Goal: Task Accomplishment & Management: Use online tool/utility

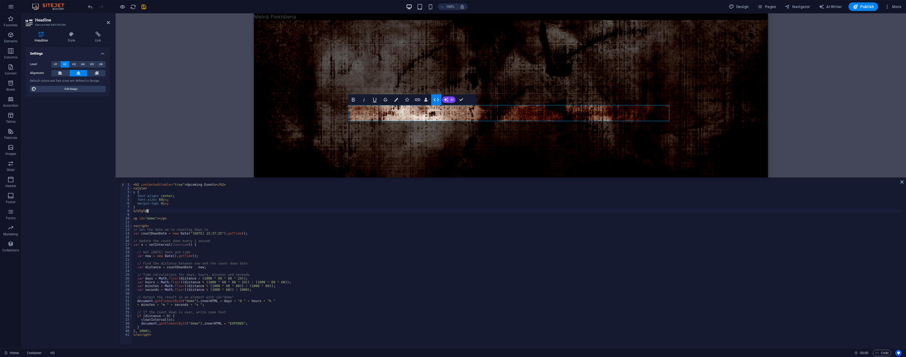
scroll to position [206, 0]
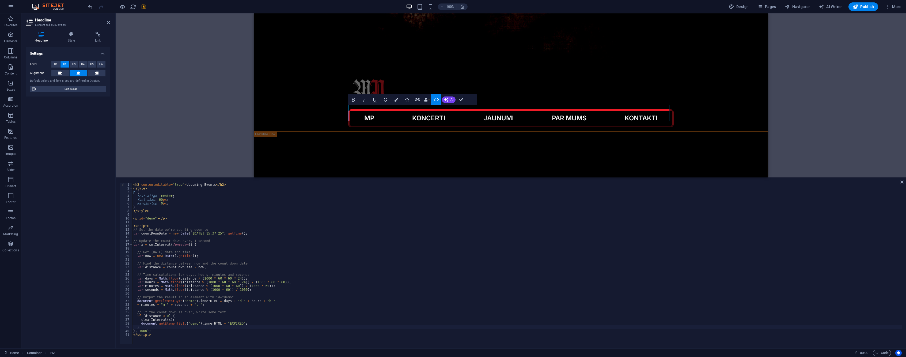
click at [657, 328] on div "< h2 contenteditable = "true" > Upcoming Events </ h2 > < style > p { text-alig…" at bounding box center [517, 267] width 770 height 169
click at [225, 184] on div "< h2 contenteditable = "true" > Upcoming Events </ h2 > < style > p { text-alig…" at bounding box center [517, 267] width 770 height 169
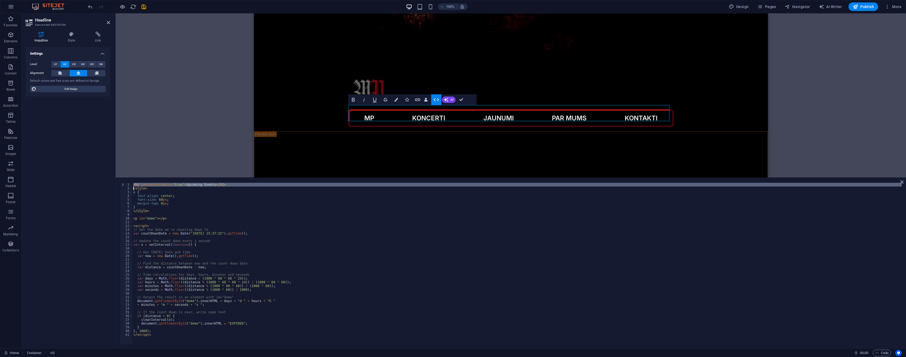
type textarea "<style>"
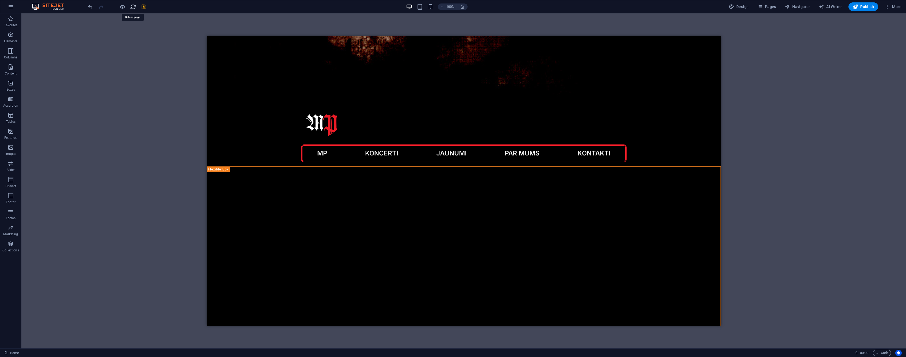
click at [130, 7] on icon "reload" at bounding box center [133, 7] width 6 height 6
click at [7, 66] on span "Content" at bounding box center [10, 70] width 21 height 13
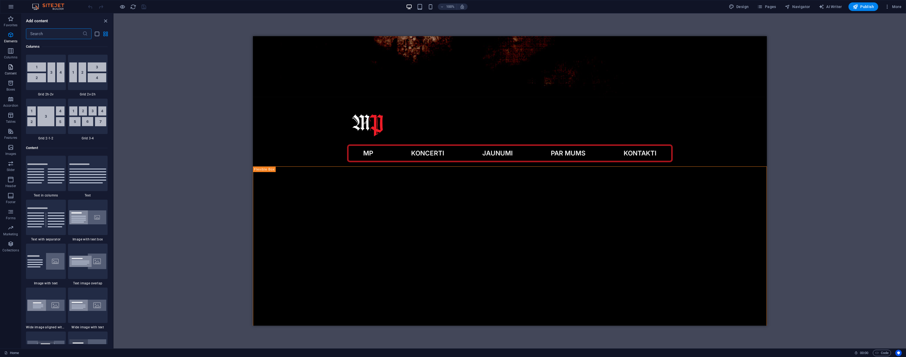
scroll to position [937, 0]
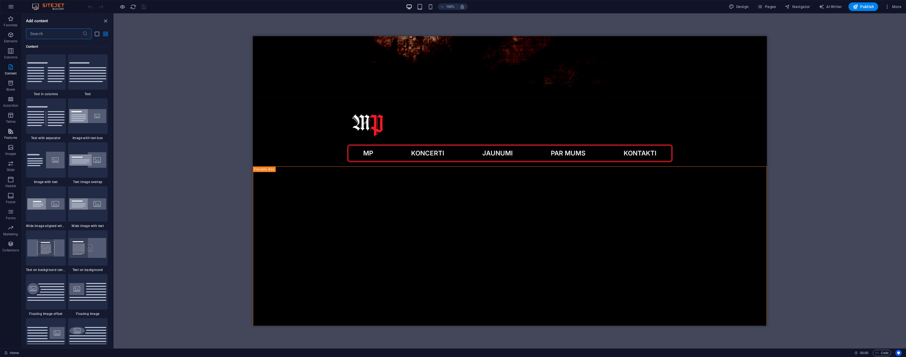
click at [10, 134] on icon "button" at bounding box center [10, 131] width 6 height 6
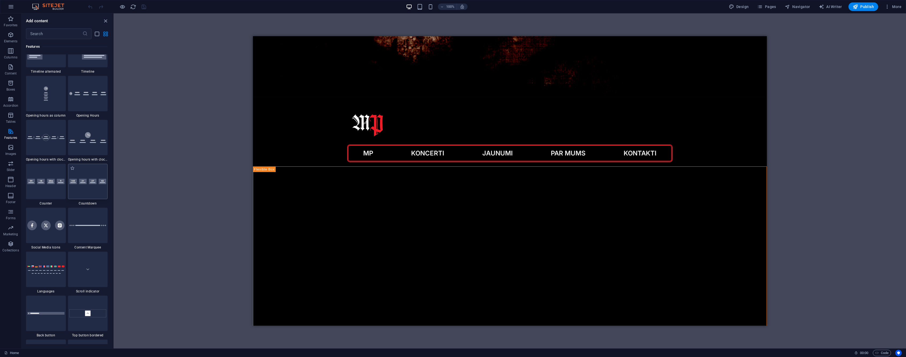
scroll to position [2286, 0]
click at [802, 6] on span "Navigator" at bounding box center [797, 6] width 25 height 5
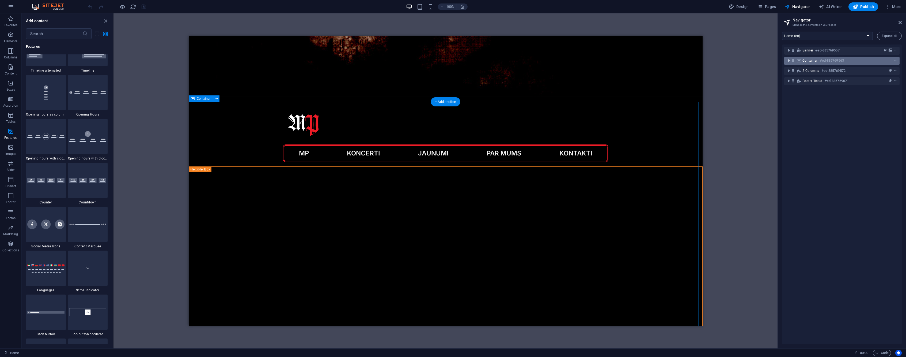
click at [787, 61] on icon "toggle-expand" at bounding box center [788, 60] width 5 height 5
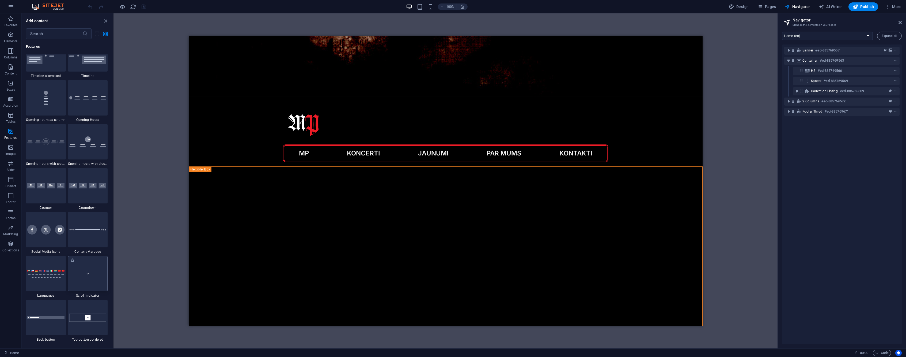
scroll to position [2280, 0]
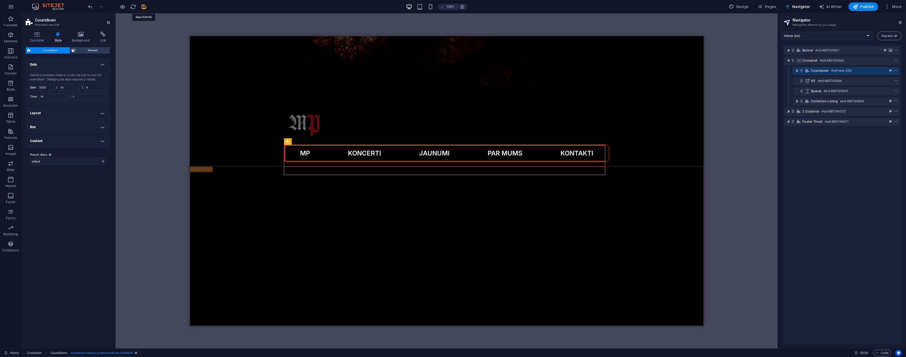
click at [144, 9] on icon "save" at bounding box center [144, 7] width 6 height 6
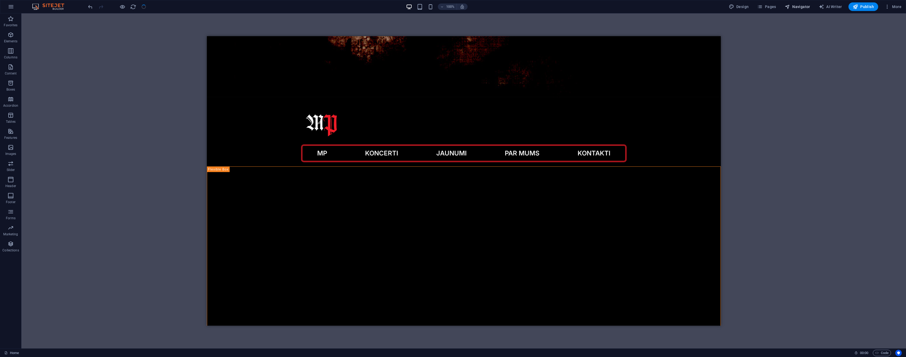
click at [790, 6] on icon "button" at bounding box center [787, 6] width 5 height 5
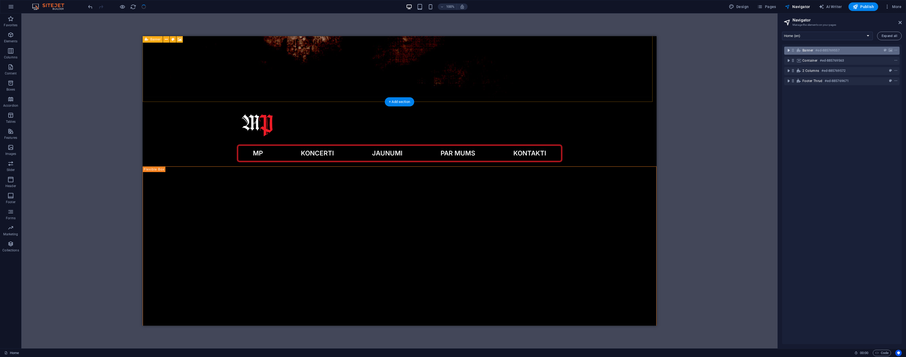
click at [788, 48] on icon "toggle-expand" at bounding box center [788, 50] width 5 height 5
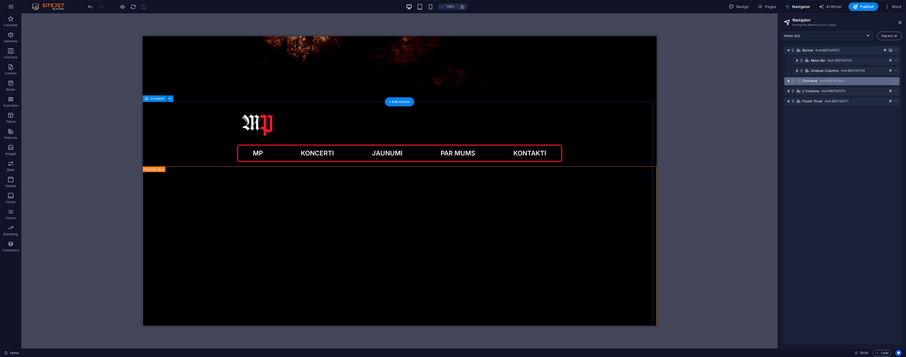
click at [790, 80] on icon "toggle-expand" at bounding box center [788, 80] width 5 height 5
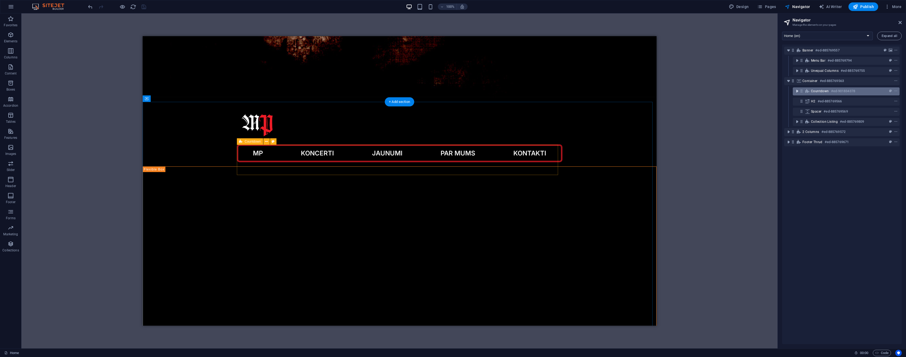
click at [796, 91] on icon "toggle-expand" at bounding box center [797, 90] width 5 height 5
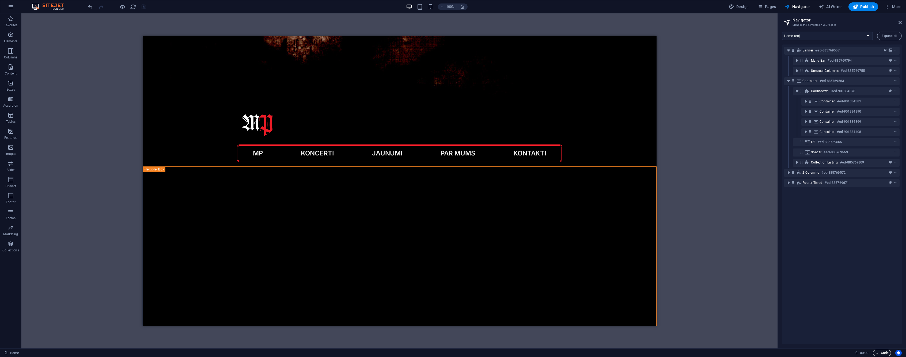
click at [886, 351] on span "Code" at bounding box center [882, 352] width 13 height 6
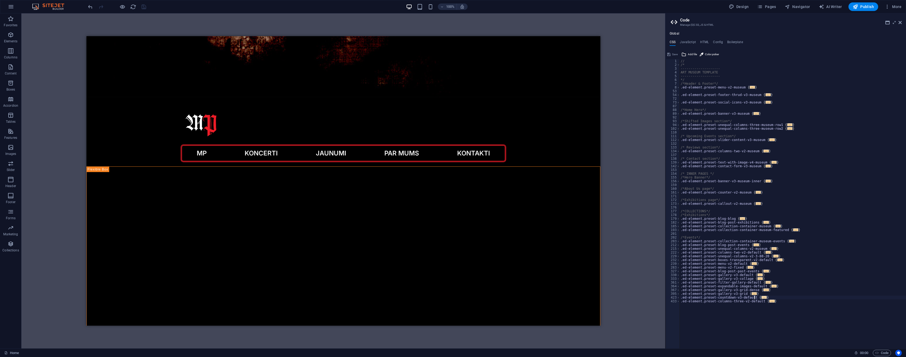
click at [762, 296] on span "..." at bounding box center [764, 297] width 5 height 3
click at [189, 141] on span "Countdown" at bounding box center [196, 141] width 16 height 3
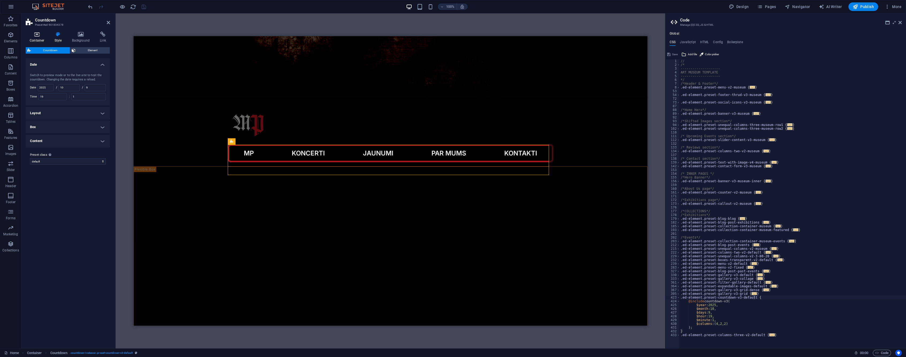
click at [35, 35] on icon at bounding box center [37, 34] width 23 height 5
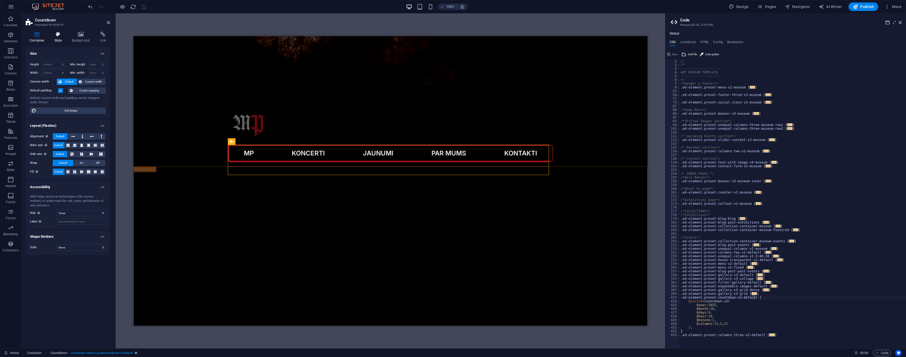
click at [62, 40] on h4 "Style" at bounding box center [59, 37] width 17 height 11
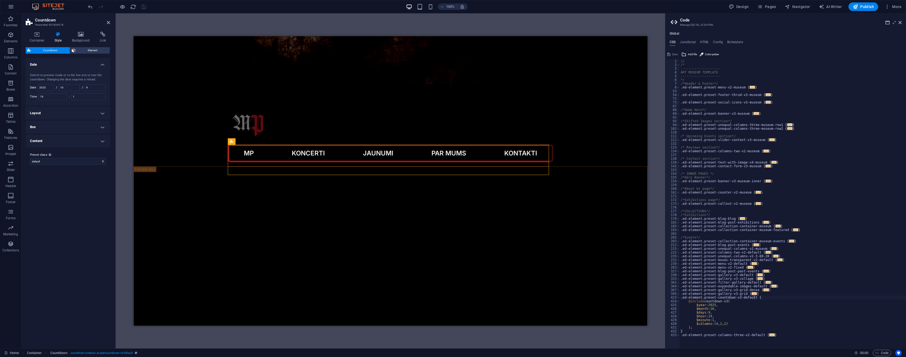
click at [107, 141] on h4 "Content" at bounding box center [68, 140] width 84 height 13
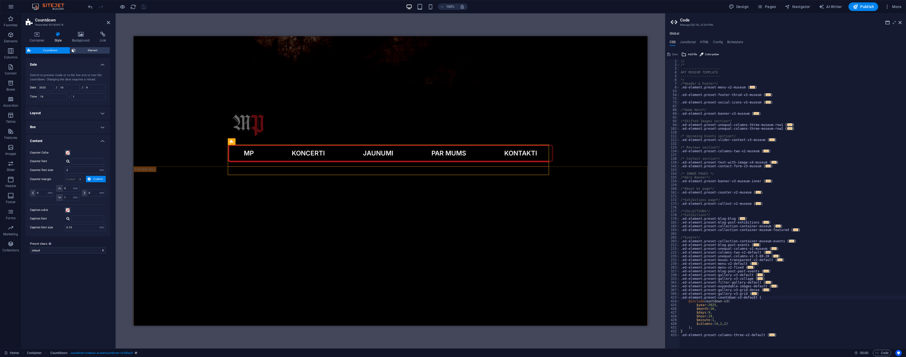
type textarea ".ed-element.preset-collection-container-museum-events {"
click at [789, 241] on span "..." at bounding box center [791, 240] width 5 height 3
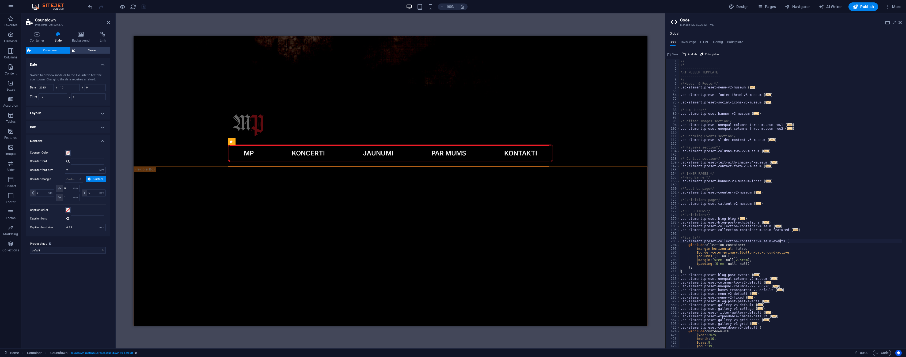
scroll to position [18, 0]
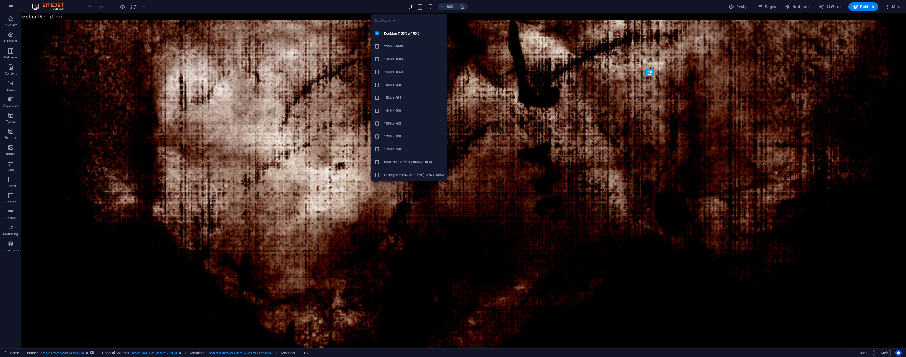
click at [412, 55] on li "1920 x 1080" at bounding box center [409, 59] width 76 height 13
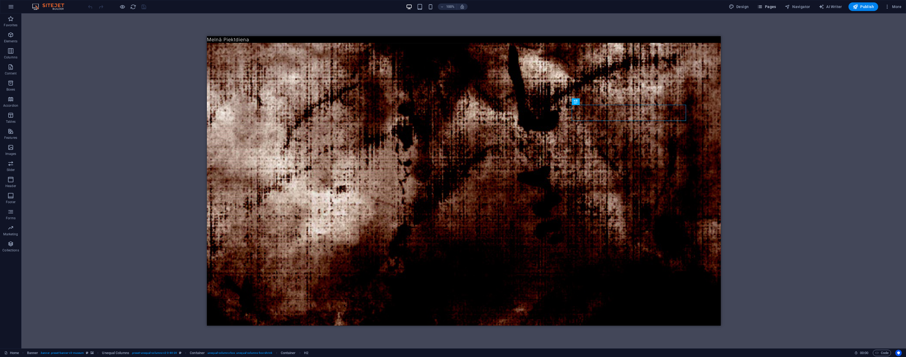
click at [770, 6] on span "Pages" at bounding box center [766, 6] width 19 height 5
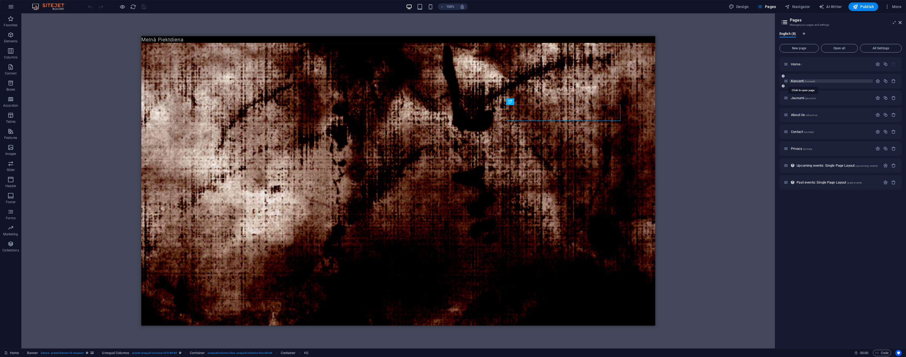
click at [801, 80] on span "Koncerti /koncerti" at bounding box center [803, 81] width 24 height 4
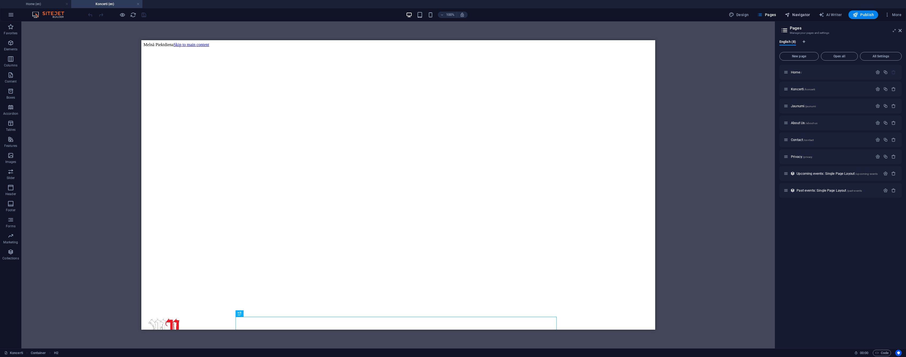
click at [803, 15] on span "Navigator" at bounding box center [797, 14] width 25 height 5
select select "16743195-en"
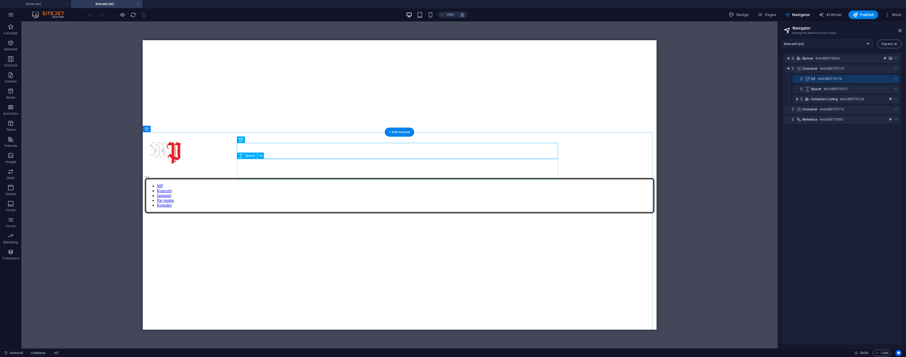
scroll to position [178, 0]
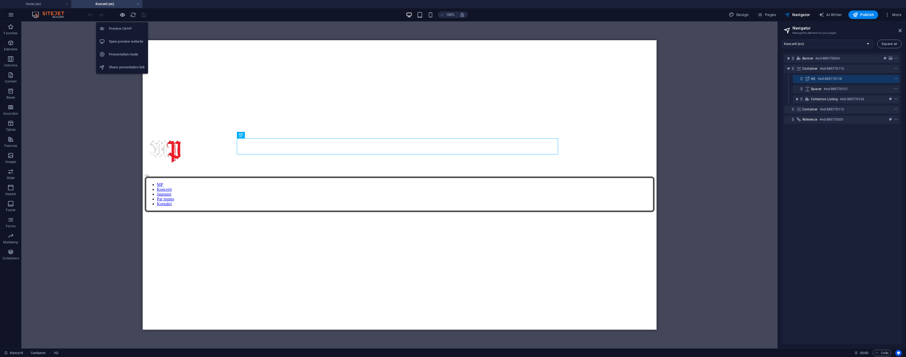
click at [122, 16] on icon "button" at bounding box center [122, 15] width 6 height 6
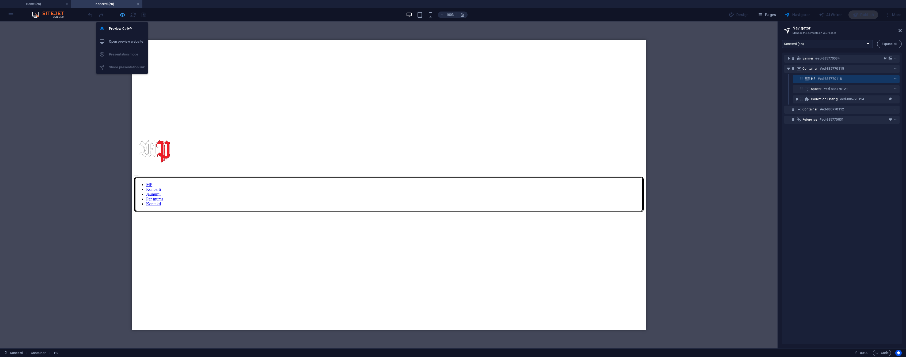
click at [121, 14] on icon "button" at bounding box center [122, 15] width 6 height 6
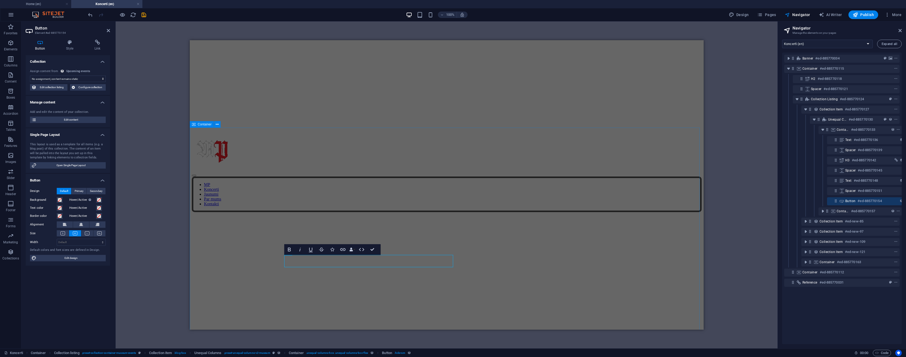
scroll to position [0, 10]
